Goal: Task Accomplishment & Management: Manage account settings

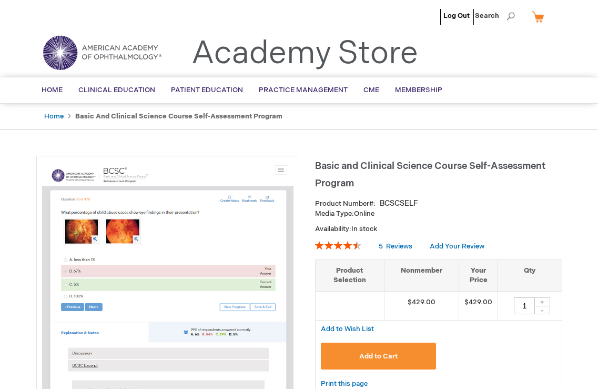
click at [269, 50] on link "Academy Store" at bounding box center [304, 54] width 227 height 38
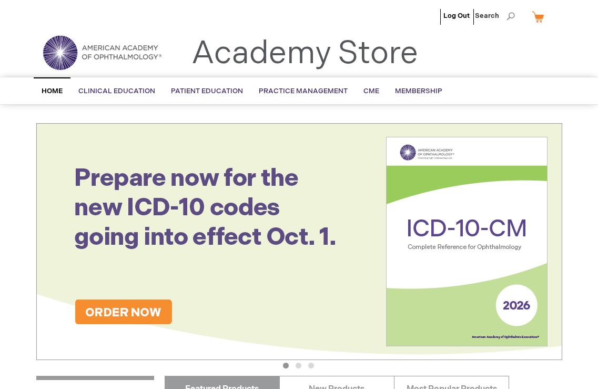
click at [538, 15] on link "My Cart" at bounding box center [542, 16] width 25 height 18
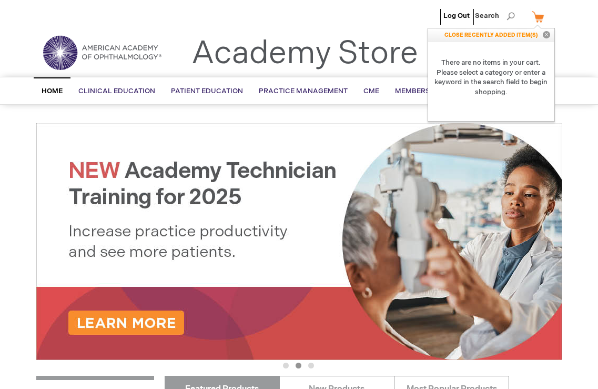
click at [292, 40] on link "Academy Store" at bounding box center [304, 54] width 227 height 38
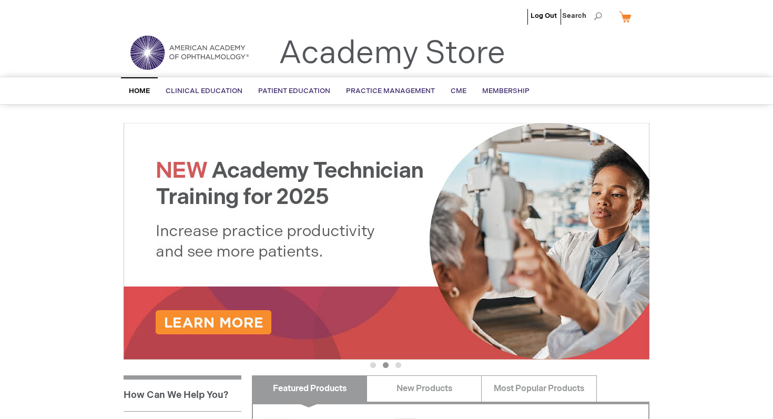
click at [597, 18] on link "My Cart" at bounding box center [629, 16] width 25 height 18
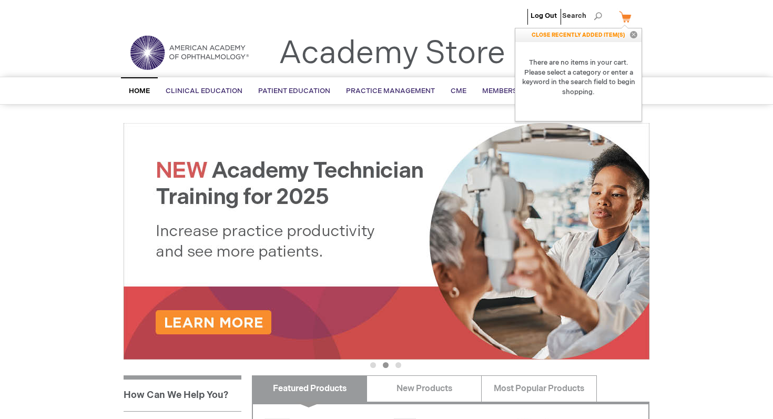
click at [597, 18] on link "My Cart" at bounding box center [629, 16] width 25 height 18
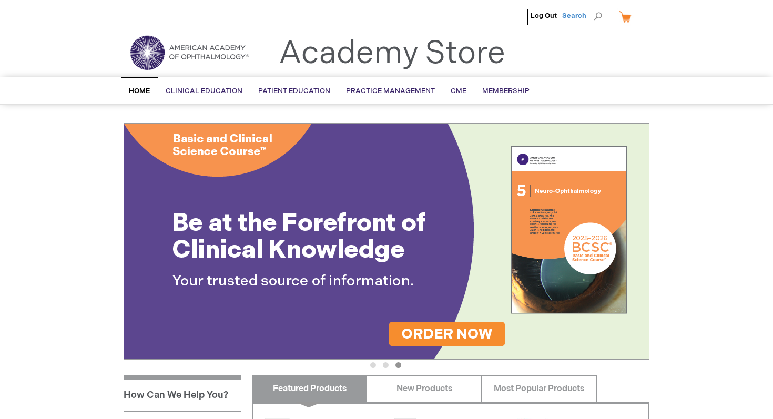
click at [576, 17] on span "Search" at bounding box center [582, 15] width 40 height 21
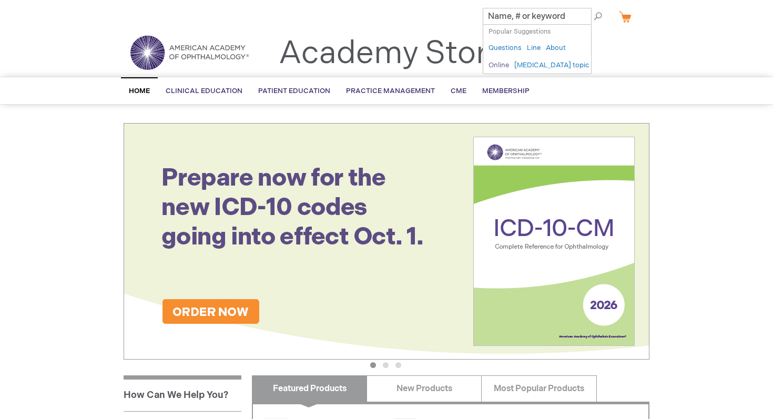
click at [509, 60] on link "Online" at bounding box center [499, 65] width 21 height 10
type input "Online"
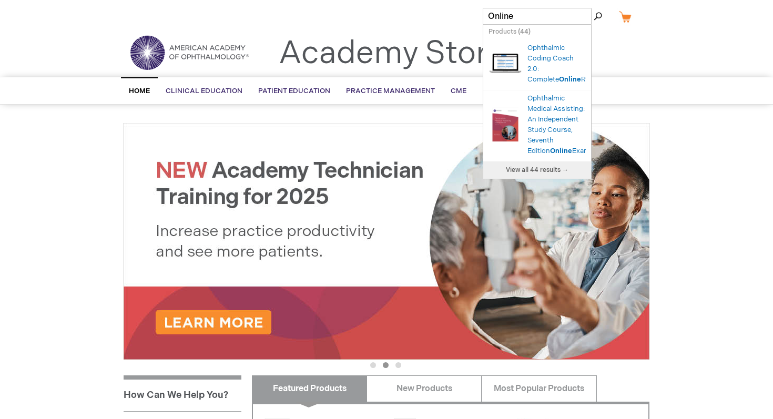
click at [597, 79] on ul "Home Clinical Education Product Line BCSC® (Basic and Clinical Science Course) …" at bounding box center [386, 90] width 547 height 27
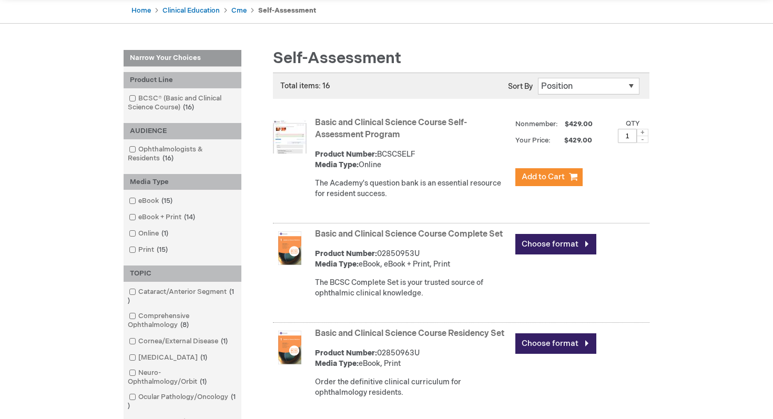
scroll to position [104, 0]
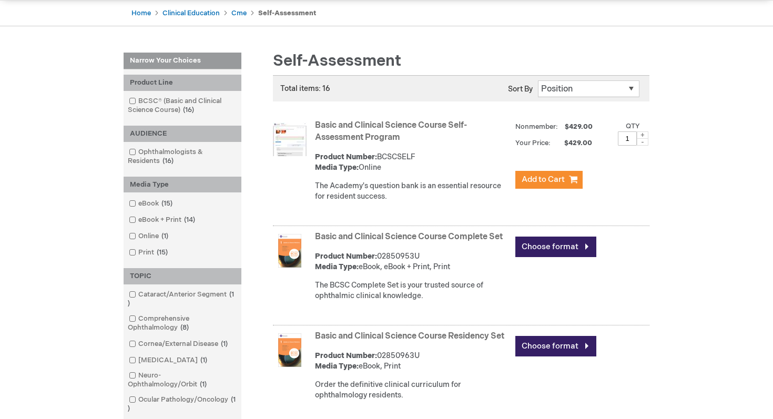
click at [364, 131] on strong "Basic and Clinical Science Course Self-Assessment Program" at bounding box center [412, 132] width 195 height 24
click at [373, 122] on link "Basic and Clinical Science Course Self-Assessment Program" at bounding box center [391, 131] width 152 height 22
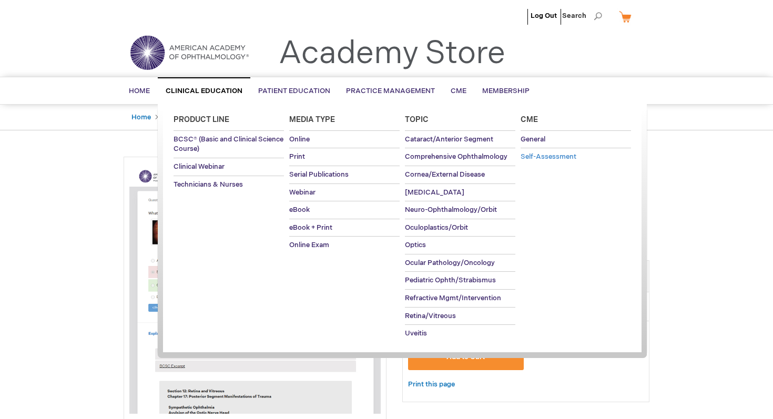
click at [566, 157] on span "Self-Assessment" at bounding box center [549, 157] width 56 height 8
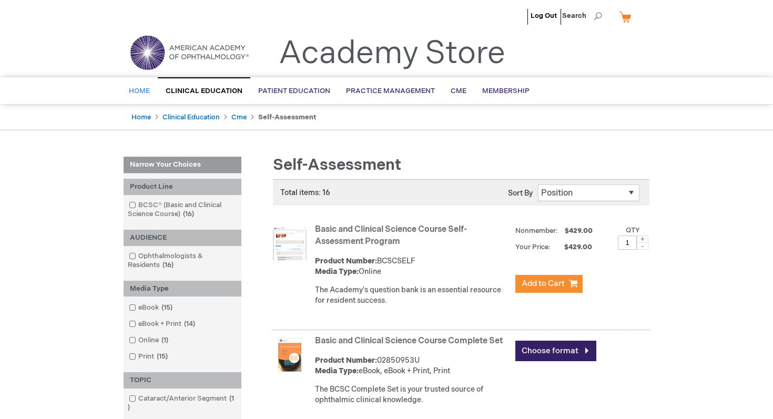
click at [141, 89] on span "Home" at bounding box center [139, 91] width 21 height 8
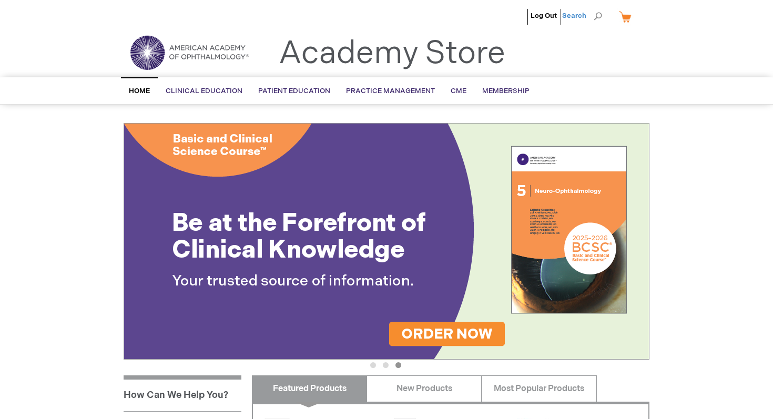
click at [600, 21] on span "Search" at bounding box center [582, 15] width 40 height 21
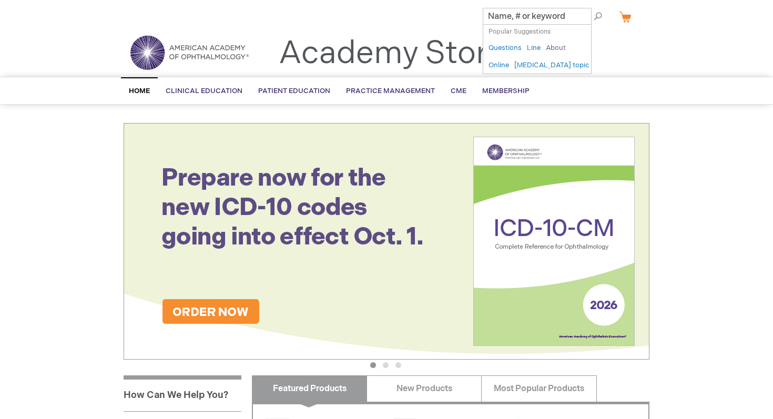
click at [553, 49] on link "About" at bounding box center [556, 48] width 20 height 10
type input "About"
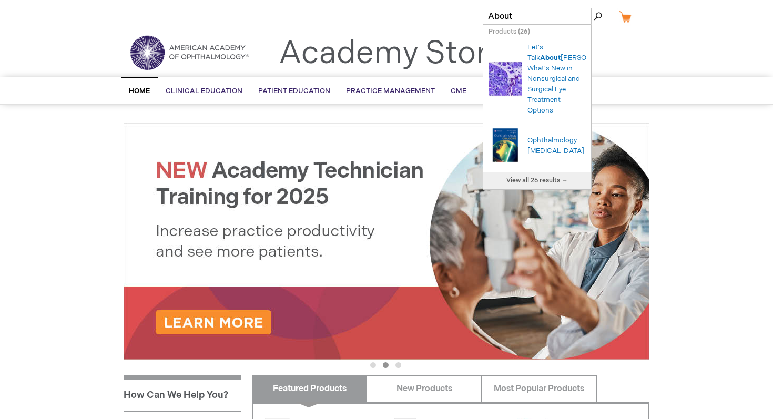
click at [631, 104] on div "Search Search About × Products ( 26 ) Your search request "" did not match any …" at bounding box center [386, 91] width 773 height 28
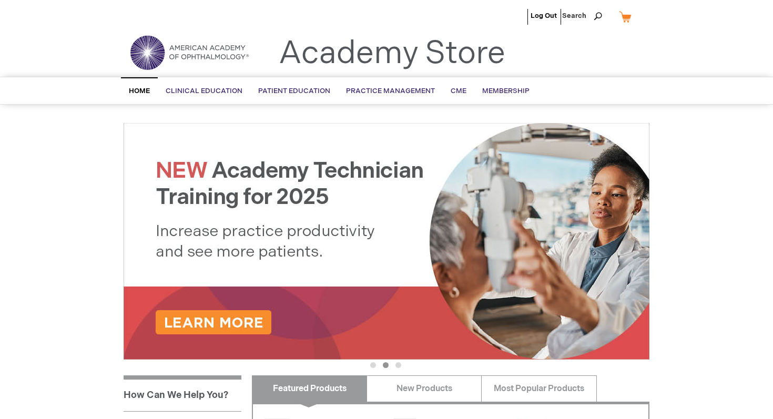
click at [628, 21] on link "My Cart" at bounding box center [629, 16] width 25 height 18
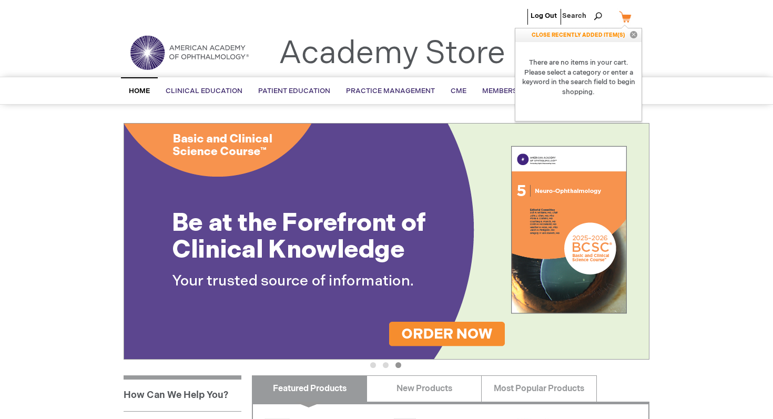
click at [608, 35] on p "CLOSE RECENTLY ADDED ITEM(S) Close" at bounding box center [578, 35] width 126 height 14
click at [631, 36] on button "Close" at bounding box center [634, 35] width 16 height 14
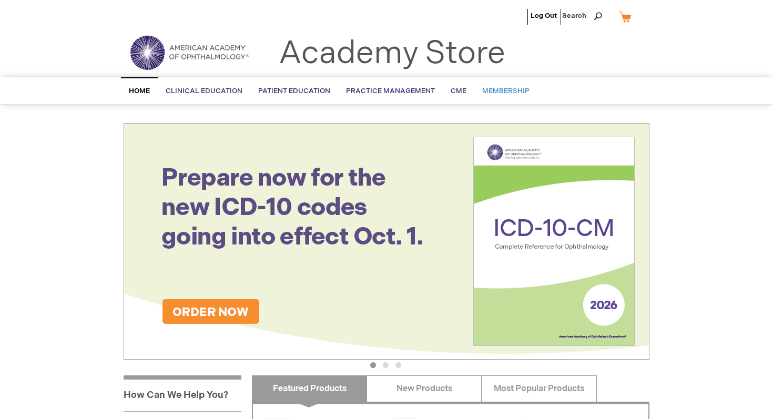
click at [496, 96] on link "Membership" at bounding box center [505, 91] width 63 height 26
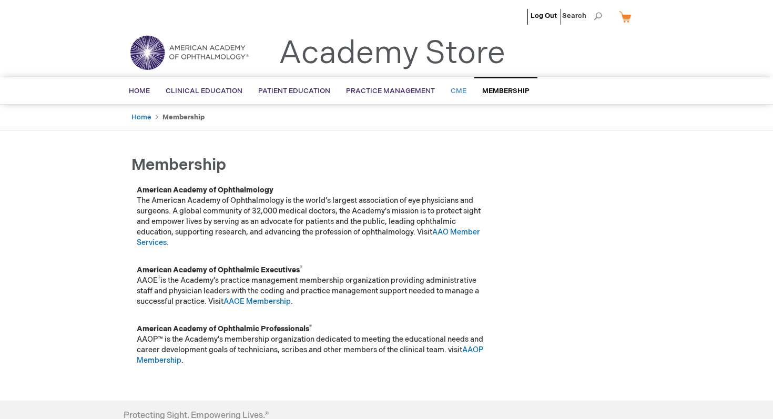
click at [463, 93] on link "CME" at bounding box center [459, 91] width 32 height 26
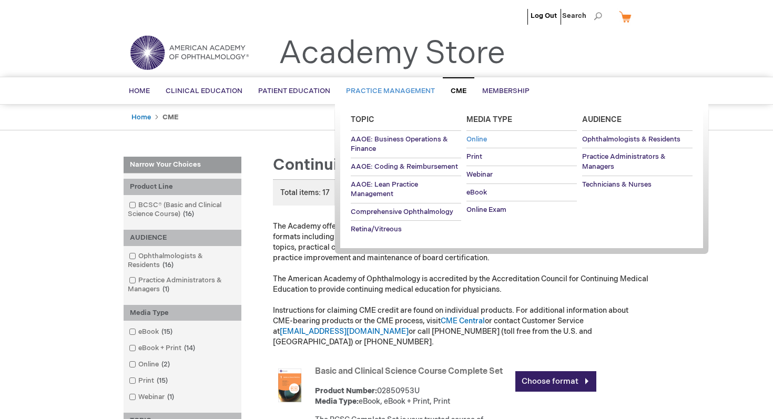
click at [481, 137] on span "Online" at bounding box center [476, 139] width 21 height 8
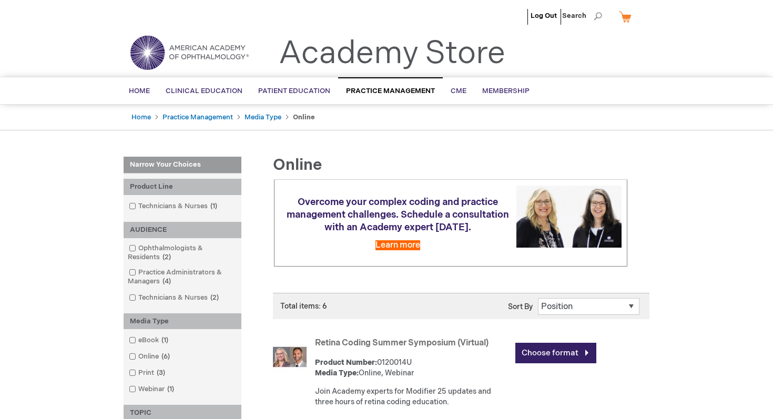
click at [613, 52] on div "Toggle Nav Academy Store" at bounding box center [387, 57] width 542 height 40
click at [546, 12] on link "Log Out" at bounding box center [544, 16] width 26 height 8
